Goal: Transaction & Acquisition: Download file/media

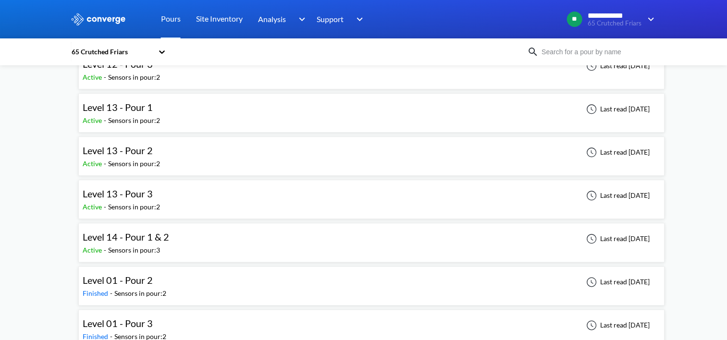
scroll to position [1057, 0]
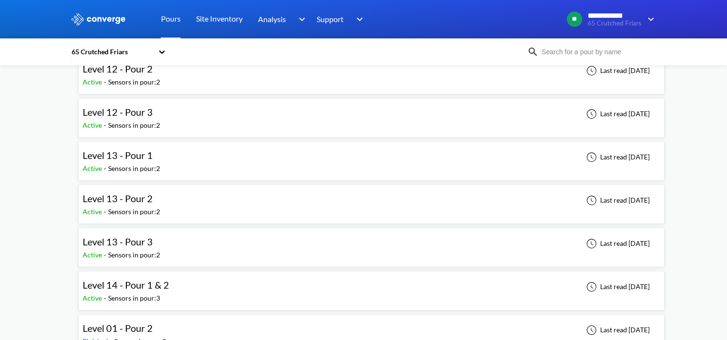
click at [176, 232] on div "Level 13 - Pour 3 Active - Sensors in pour: 2 Last read [DATE]" at bounding box center [371, 247] width 577 height 31
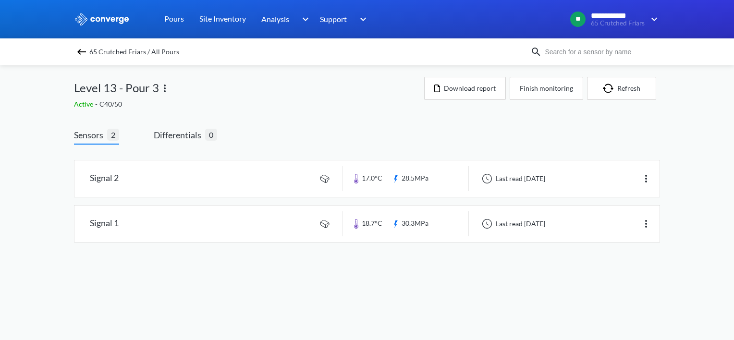
click at [75, 53] on div "65 Crutched Friars / All Pours" at bounding box center [302, 51] width 456 height 13
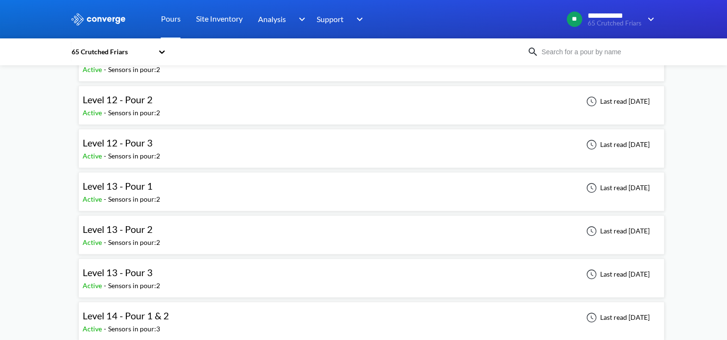
scroll to position [1105, 0]
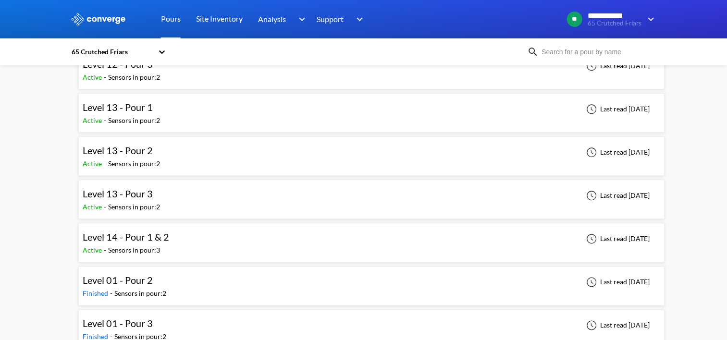
click at [265, 229] on div "Level 14 - Pour 1 & 2 Active - Sensors in pour: 3 Last read [DATE]" at bounding box center [371, 242] width 577 height 31
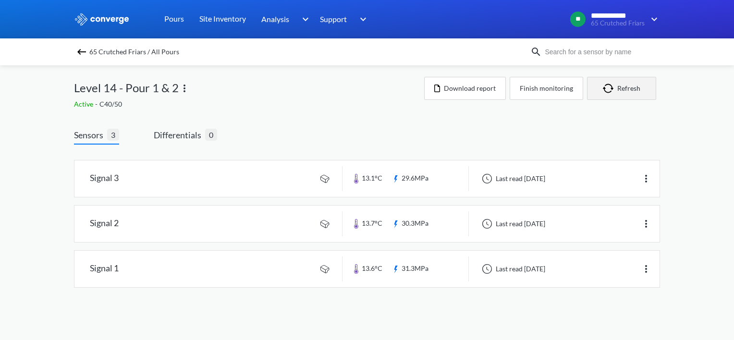
click at [622, 83] on button "Refresh" at bounding box center [621, 88] width 69 height 23
click at [610, 91] on img "button" at bounding box center [610, 89] width 14 height 10
click at [635, 85] on button "Refresh" at bounding box center [621, 88] width 69 height 23
click at [633, 88] on button "Refresh" at bounding box center [621, 88] width 69 height 23
click at [608, 85] on img "button" at bounding box center [610, 89] width 14 height 10
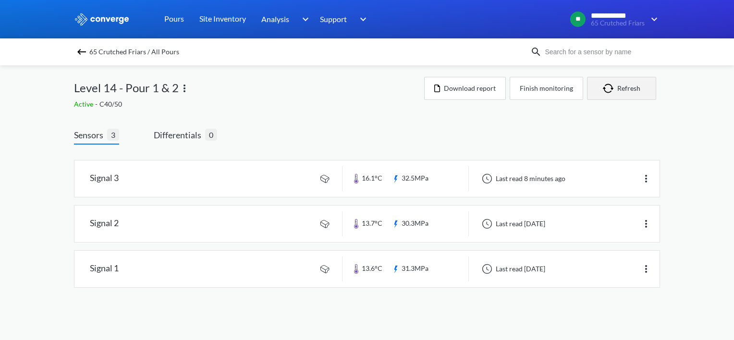
click at [628, 81] on button "Refresh" at bounding box center [621, 88] width 69 height 23
click at [605, 90] on img "button" at bounding box center [610, 89] width 14 height 10
click at [625, 92] on button "Refresh" at bounding box center [621, 88] width 69 height 23
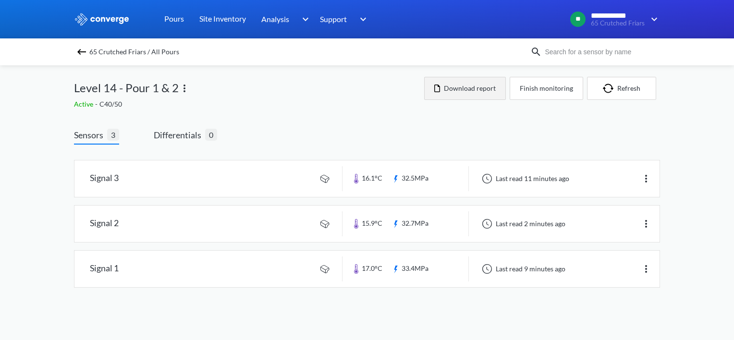
click at [479, 82] on button "Download report" at bounding box center [465, 88] width 82 height 23
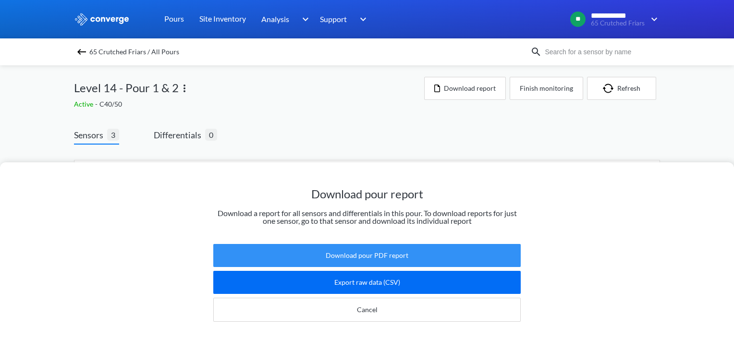
click at [370, 249] on button "Download pour PDF report" at bounding box center [366, 255] width 307 height 23
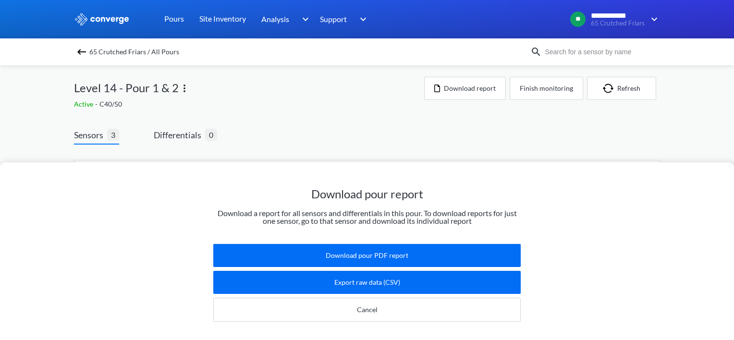
click at [384, 123] on div "Download pour report Download a report for all sensors and differentials in thi…" at bounding box center [367, 170] width 734 height 340
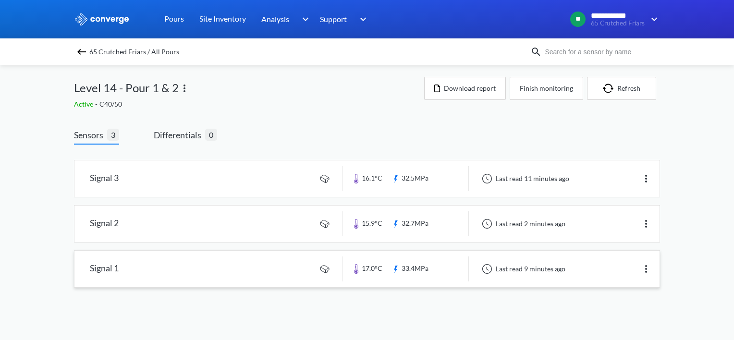
click at [605, 258] on link at bounding box center [366, 269] width 585 height 37
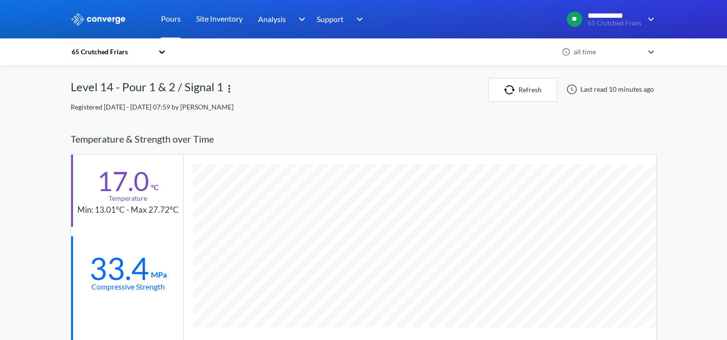
scroll to position [144, 0]
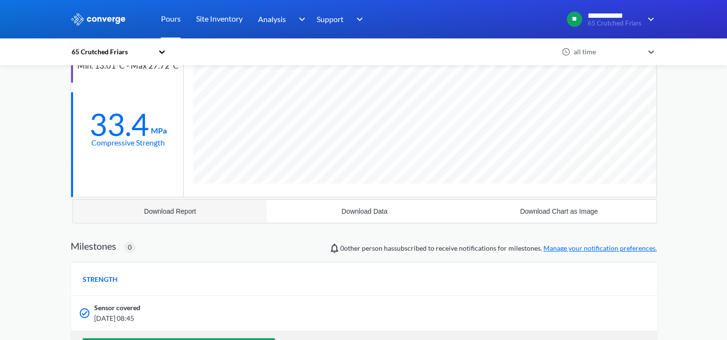
click at [176, 209] on div "Download Report" at bounding box center [170, 212] width 52 height 8
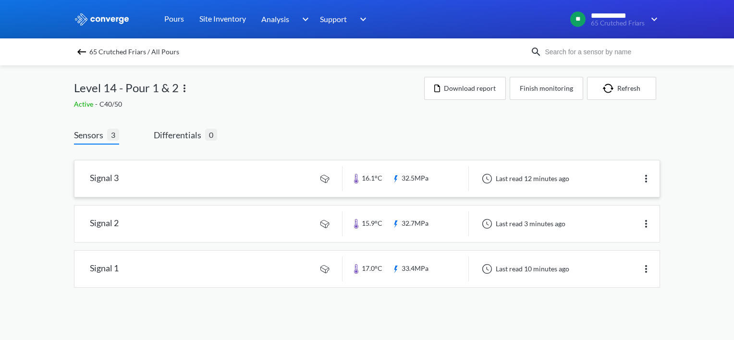
click at [233, 175] on link at bounding box center [366, 178] width 585 height 37
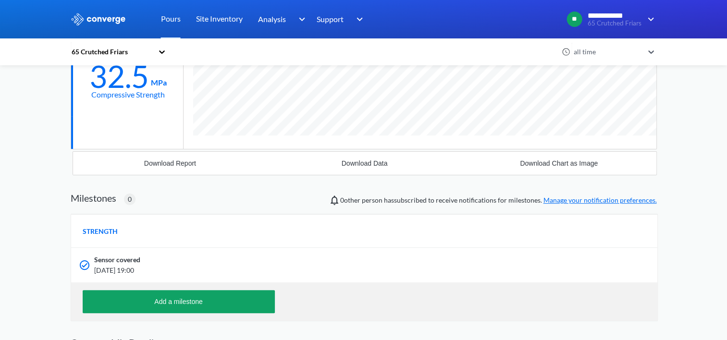
scroll to position [574, 586]
click at [152, 158] on button "Download Report" at bounding box center [170, 163] width 195 height 23
